Goal: Task Accomplishment & Management: Manage account settings

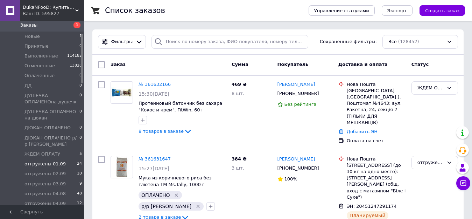
scroll to position [70, 0]
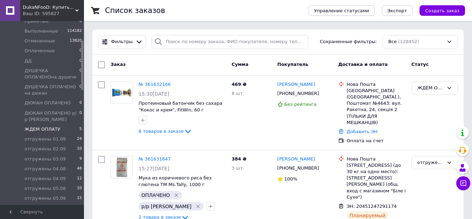
click at [43, 129] on span "ЖДЕМ ОПЛАТУ" at bounding box center [43, 129] width 36 height 6
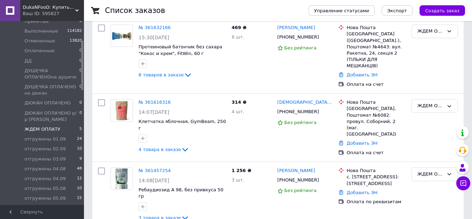
scroll to position [69, 0]
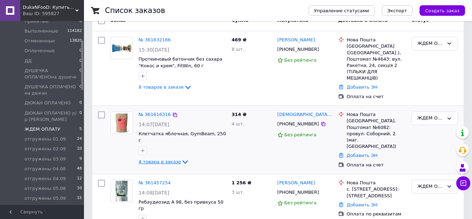
click at [173, 159] on span "4 товара в заказе" at bounding box center [160, 161] width 42 height 5
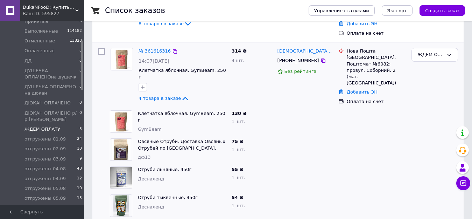
scroll to position [139, 0]
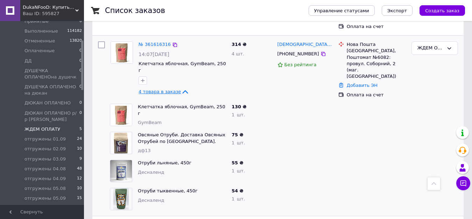
click at [166, 89] on span "4 товара в заказе" at bounding box center [160, 91] width 42 height 5
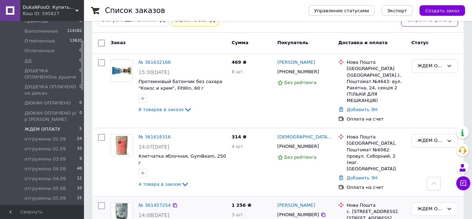
scroll to position [34, 0]
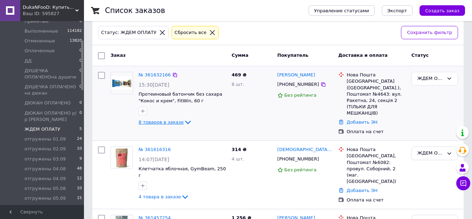
click at [176, 122] on span "8 товаров в заказе" at bounding box center [161, 121] width 45 height 5
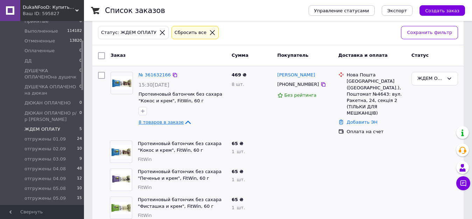
click at [176, 122] on span "8 товаров в заказе" at bounding box center [161, 121] width 45 height 5
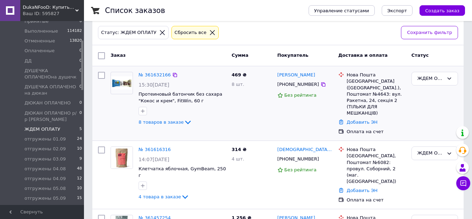
click at [273, 124] on div "469 ₴ 8 шт." at bounding box center [252, 103] width 46 height 69
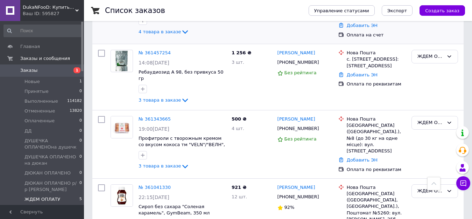
scroll to position [209, 0]
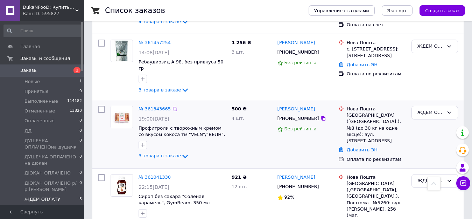
click at [173, 153] on span "3 товара в заказе" at bounding box center [160, 155] width 42 height 5
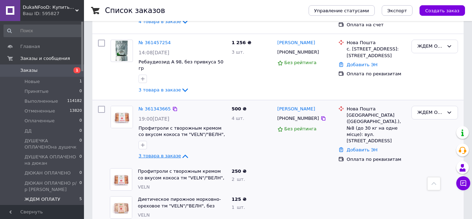
click at [172, 153] on span "3 товара в заказе" at bounding box center [160, 155] width 42 height 5
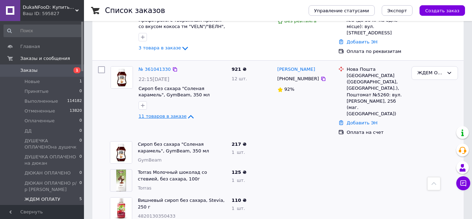
scroll to position [273, 0]
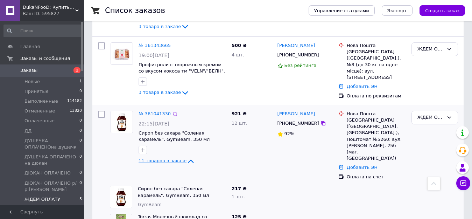
click at [170, 158] on span "11 товаров в заказе" at bounding box center [163, 160] width 48 height 5
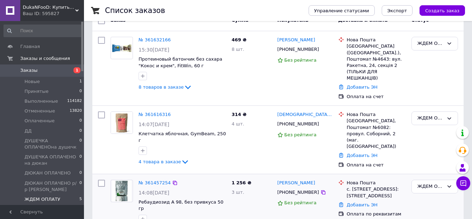
scroll to position [0, 0]
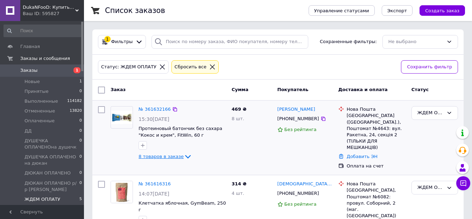
click at [175, 157] on span "8 товаров в заказе" at bounding box center [161, 156] width 45 height 5
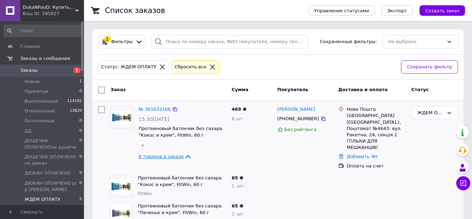
click at [175, 157] on span "8 товаров в заказе" at bounding box center [161, 156] width 45 height 5
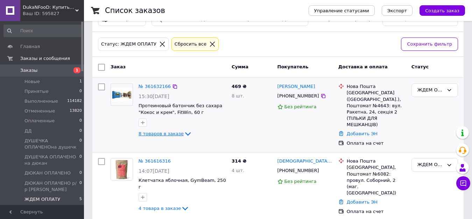
scroll to position [35, 0]
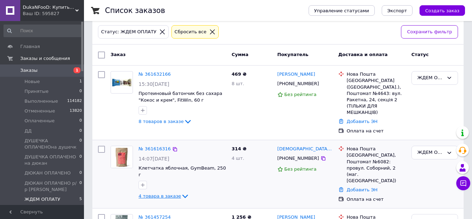
click at [181, 192] on icon at bounding box center [185, 196] width 8 height 8
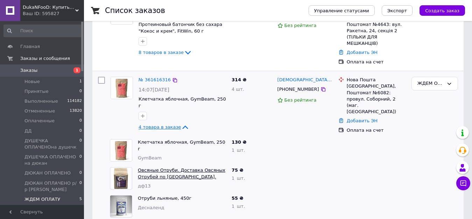
scroll to position [105, 0]
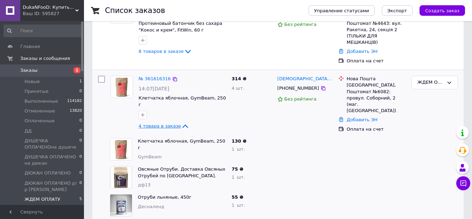
click at [169, 123] on span "4 товара в заказе" at bounding box center [160, 125] width 42 height 5
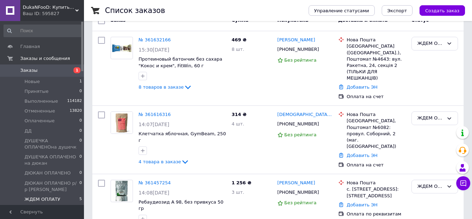
scroll to position [0, 0]
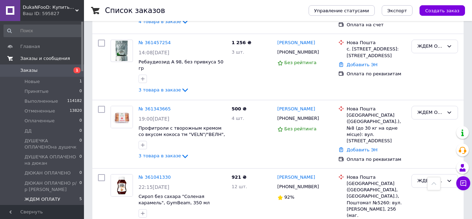
click at [47, 57] on span "Заказы и сообщения" at bounding box center [45, 58] width 50 height 6
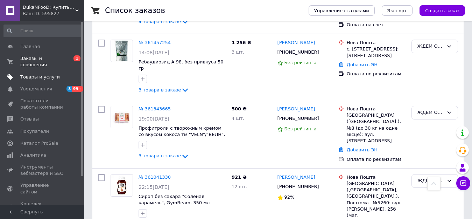
click at [48, 74] on span "Товары и услуги" at bounding box center [40, 77] width 40 height 6
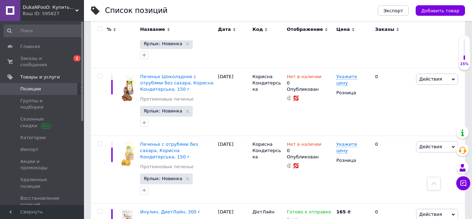
scroll to position [1269, 0]
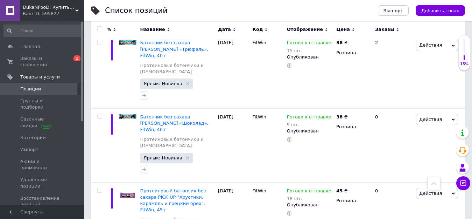
scroll to position [1288, 0]
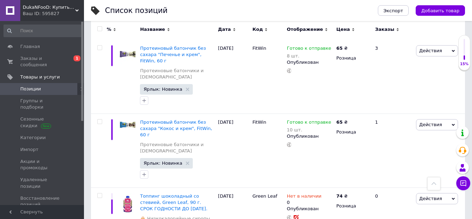
scroll to position [1182, 0]
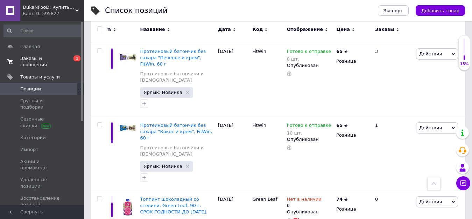
click at [46, 61] on span "Заказы и сообщения" at bounding box center [42, 61] width 44 height 13
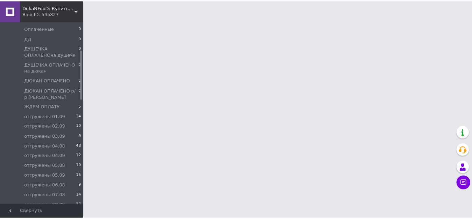
scroll to position [105, 0]
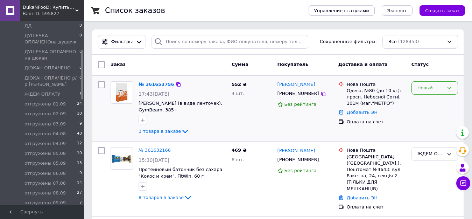
click at [432, 90] on div "Новый" at bounding box center [431, 87] width 26 height 7
click at [434, 104] on li "Принят" at bounding box center [435, 102] width 46 height 13
click at [432, 88] on div "Принят" at bounding box center [431, 87] width 26 height 7
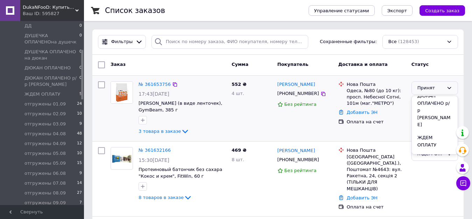
scroll to position [140, 0]
click at [441, 123] on li "ЖДЕМ ОПЛАТУ" at bounding box center [435, 133] width 46 height 20
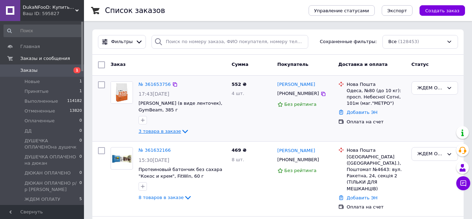
click at [181, 132] on icon at bounding box center [185, 131] width 8 height 8
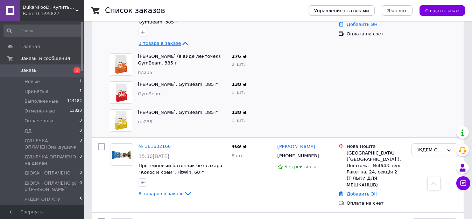
scroll to position [35, 0]
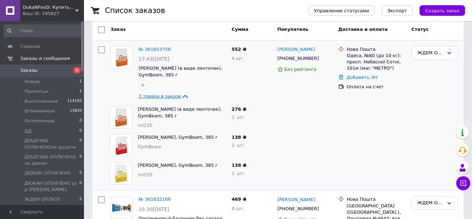
click at [170, 96] on span "3 товара в заказе" at bounding box center [160, 96] width 42 height 5
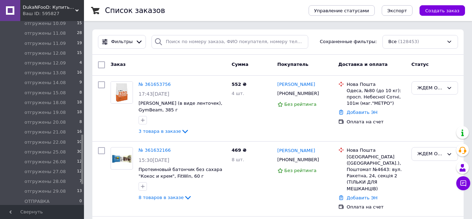
scroll to position [420, 0]
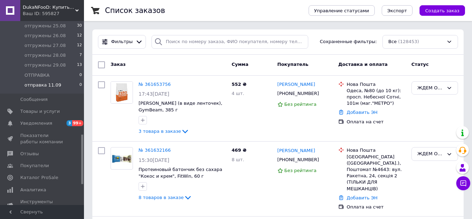
click at [54, 85] on span "отправка 11.09" at bounding box center [43, 85] width 37 height 6
